Goal: Find specific page/section: Find specific page/section

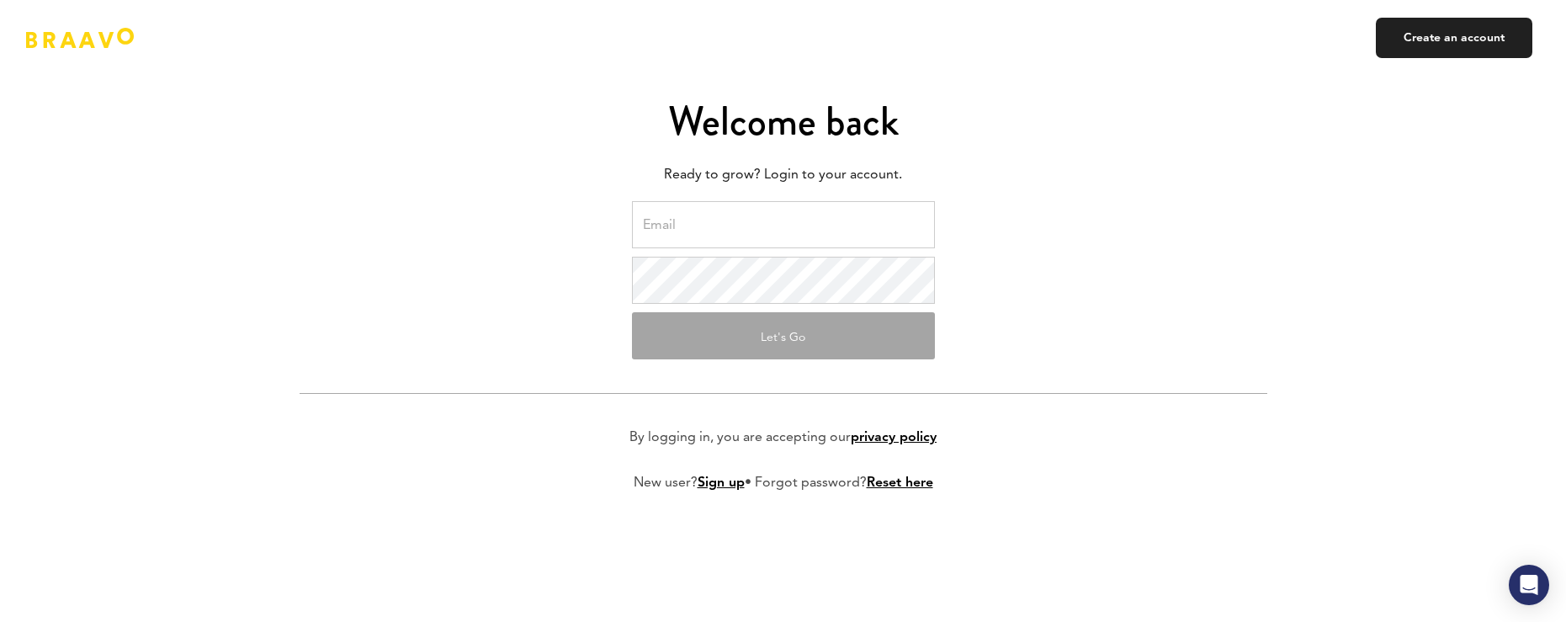
click at [918, 225] on input "email" at bounding box center [783, 224] width 303 height 47
click at [909, 220] on input "email" at bounding box center [783, 224] width 303 height 47
type input "jdonnell@autumngames.com"
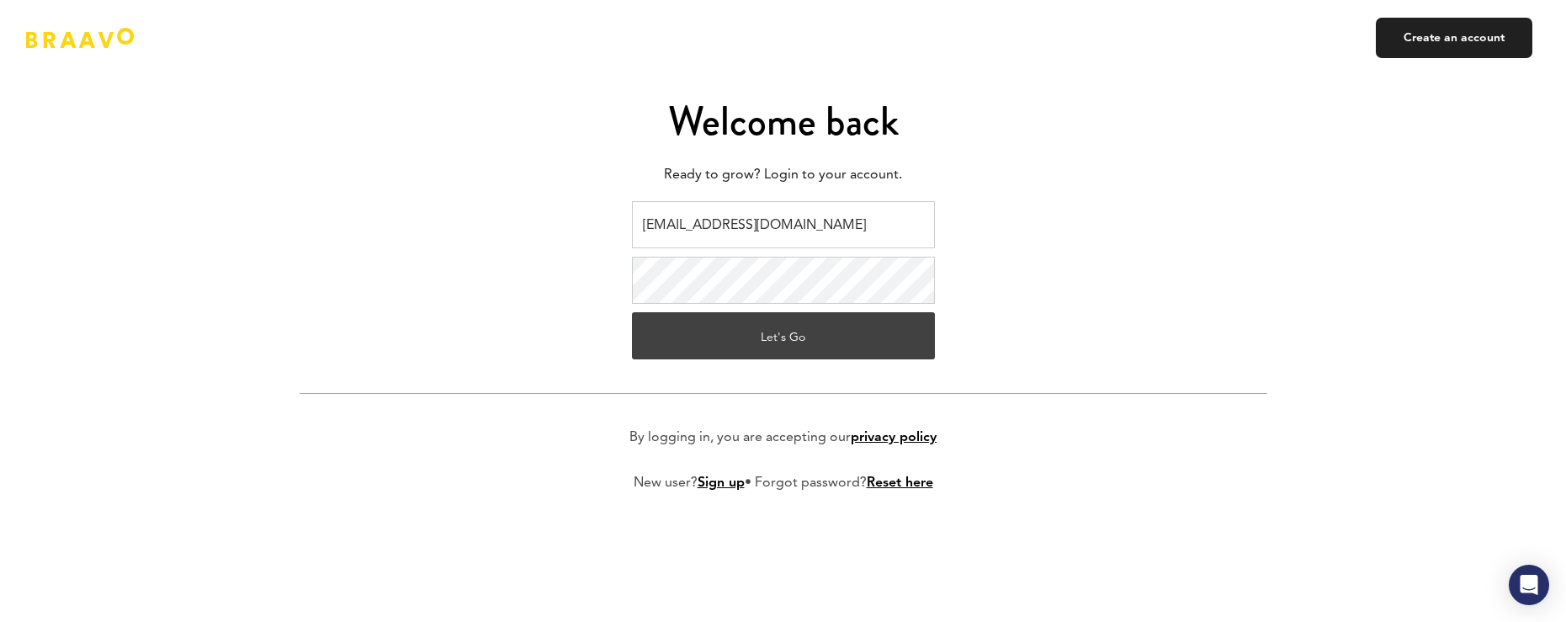
click at [890, 336] on button "Let's Go" at bounding box center [783, 335] width 303 height 47
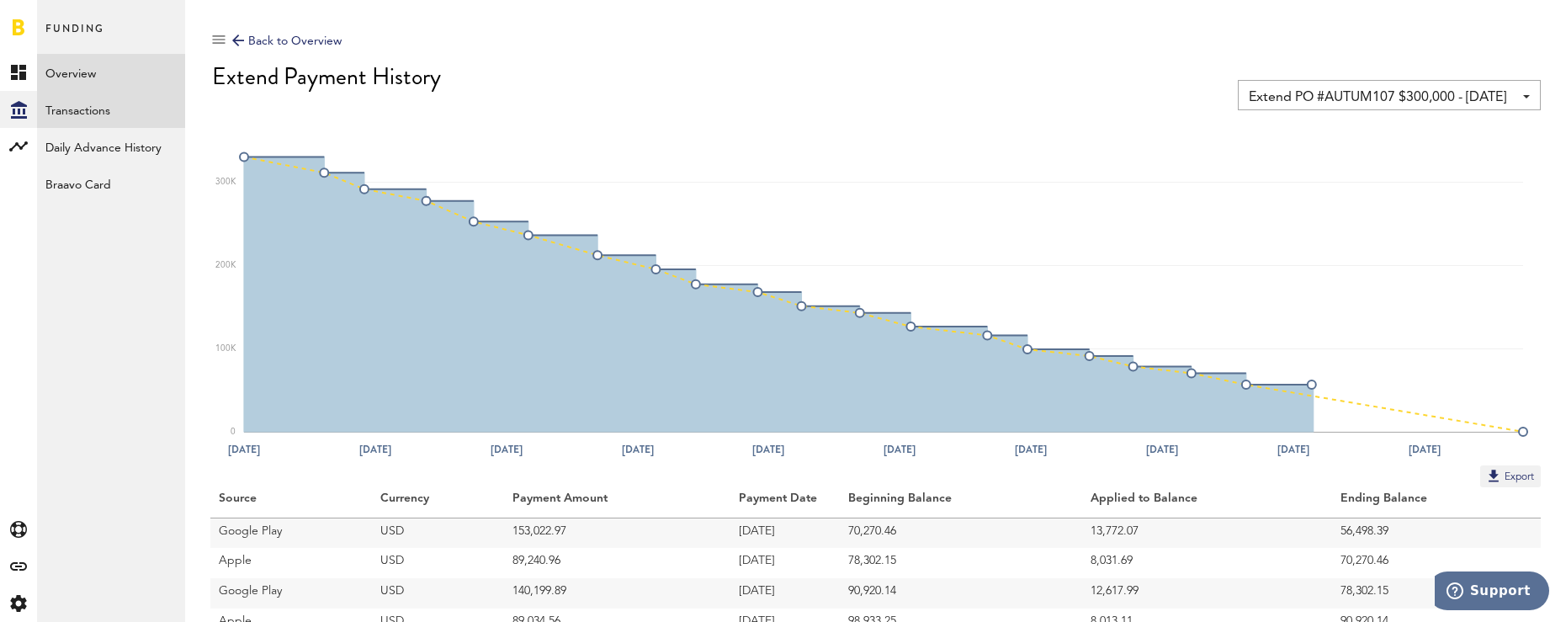
click at [103, 110] on link "Transactions" at bounding box center [111, 109] width 148 height 37
